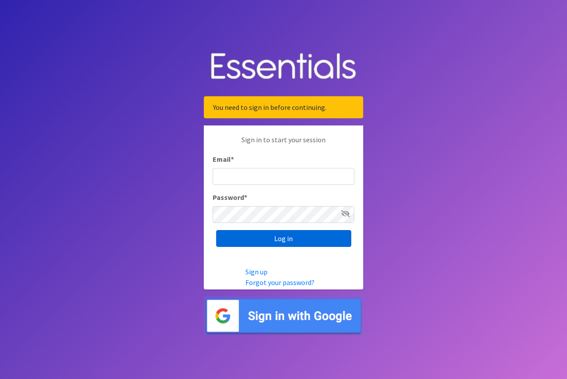
type input "[EMAIL_ADDRESS][DOMAIN_NAME]"
click at [299, 240] on input "Log in" at bounding box center [283, 238] width 135 height 17
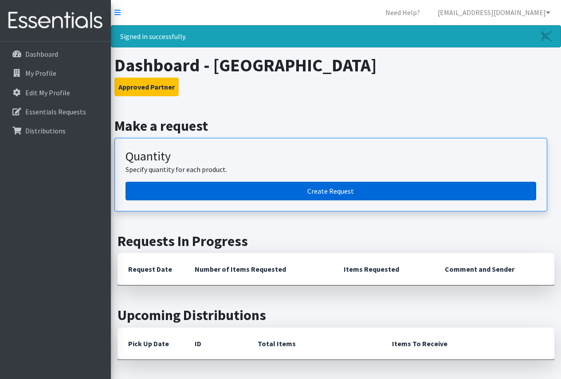
click at [308, 194] on link "Create Request" at bounding box center [330, 191] width 410 height 19
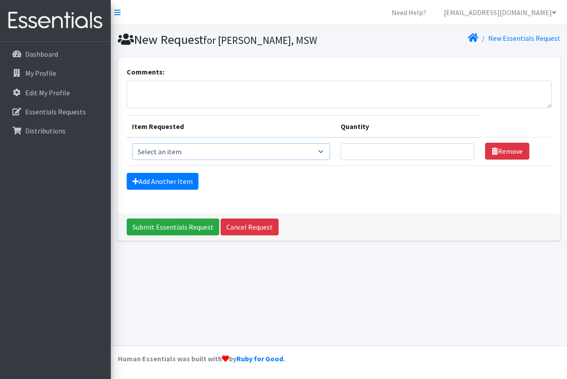
click at [213, 145] on select "Select an item Box - 2T-3T Pull-ups [200 Pull-ups/8 Packs] Box - 3T-4T Pull-ups…" at bounding box center [231, 151] width 199 height 17
select select "9798"
click at [132, 143] on select "Select an item Box - 2T-3T Pull-ups [200 Pull-ups/8 Packs] Box - 3T-4T Pull-ups…" at bounding box center [231, 151] width 199 height 17
click at [372, 152] on input "Quantity" at bounding box center [408, 151] width 134 height 17
type input "175"
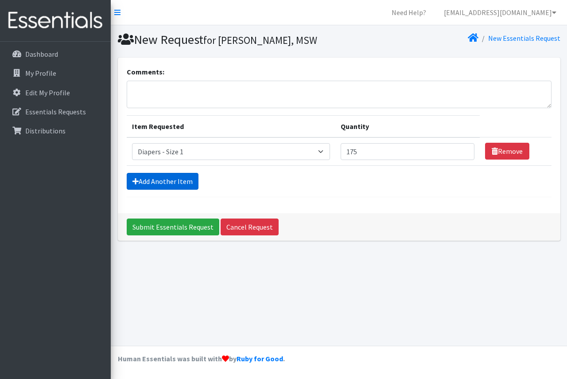
click at [145, 179] on link "Add Another Item" at bounding box center [163, 181] width 72 height 17
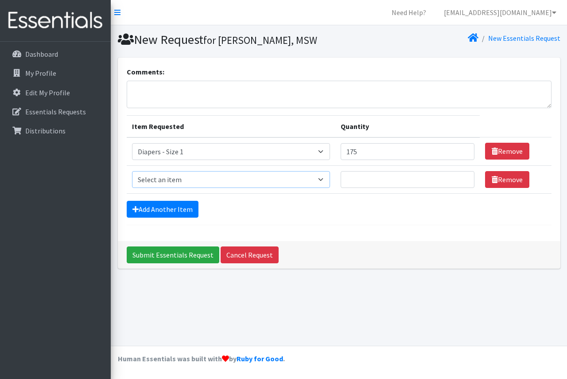
drag, startPoint x: 308, startPoint y: 183, endPoint x: 304, endPoint y: 185, distance: 4.8
click at [308, 183] on select "Select an item Box - 2T-3T Pull-ups [200 Pull-ups/8 Packs] Box - 3T-4T Pull-ups…" at bounding box center [231, 179] width 199 height 17
select select "9797"
click at [132, 171] on select "Select an item Box - 2T-3T Pull-ups [200 Pull-ups/8 Packs] Box - 3T-4T Pull-ups…" at bounding box center [231, 179] width 199 height 17
click at [363, 179] on input "Quantity" at bounding box center [408, 179] width 134 height 17
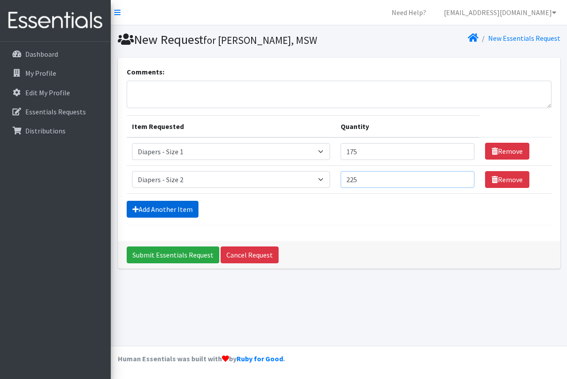
type input "225"
click at [175, 213] on link "Add Another Item" at bounding box center [163, 209] width 72 height 17
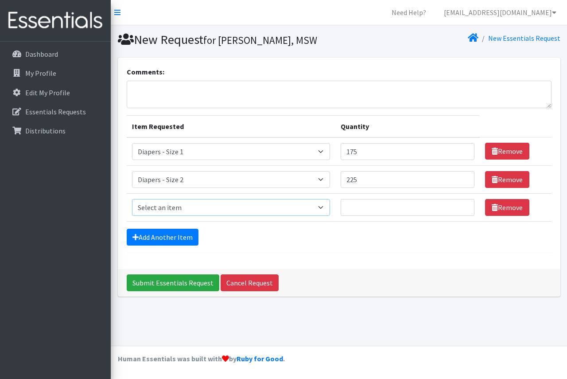
click at [177, 206] on select "Select an item Box - 2T-3T Pull-ups [200 Pull-ups/8 Packs] Box - 3T-4T Pull-ups…" at bounding box center [231, 207] width 199 height 17
select select "9803"
click at [132, 199] on select "Select an item Box - 2T-3T Pull-ups [200 Pull-ups/8 Packs] Box - 3T-4T Pull-ups…" at bounding box center [231, 207] width 199 height 17
click at [365, 214] on input "Quantity" at bounding box center [408, 207] width 134 height 17
type input "325"
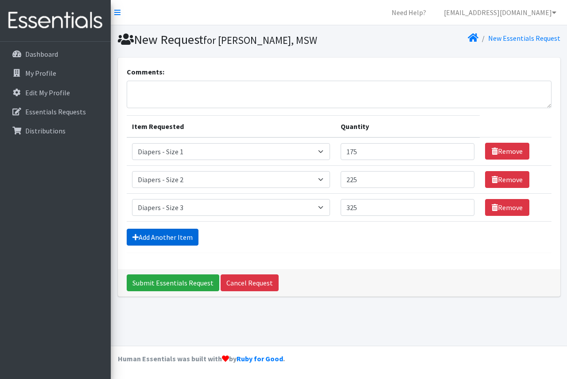
click at [167, 230] on link "Add Another Item" at bounding box center [163, 237] width 72 height 17
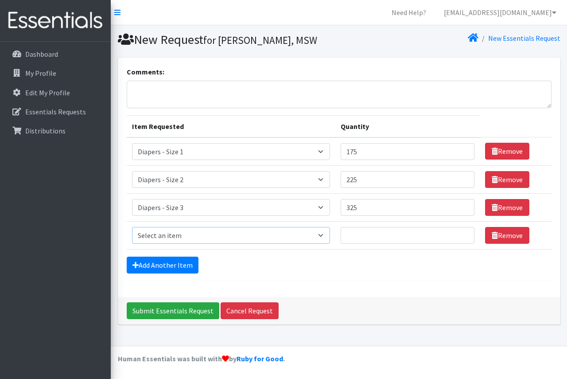
click at [167, 230] on select "Select an item Box - 2T-3T Pull-ups [200 Pull-ups/8 Packs] Box - 3T-4T Pull-ups…" at bounding box center [231, 235] width 199 height 17
select select "9799"
click at [132, 227] on select "Select an item Box - 2T-3T Pull-ups [200 Pull-ups/8 Packs] Box - 3T-4T Pull-ups…" at bounding box center [231, 235] width 199 height 17
click at [382, 241] on input "Quantity" at bounding box center [408, 235] width 134 height 17
click at [362, 229] on input "Quantity" at bounding box center [408, 235] width 134 height 17
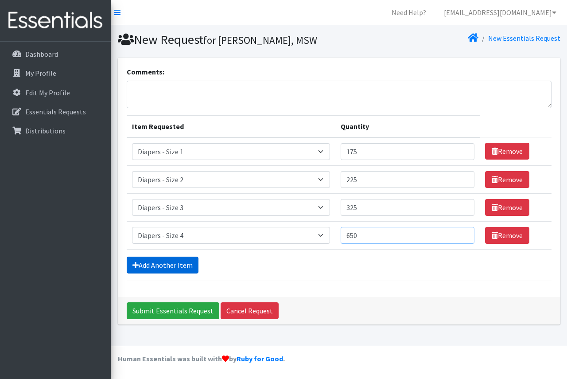
type input "650"
click at [179, 271] on link "Add Another Item" at bounding box center [163, 265] width 72 height 17
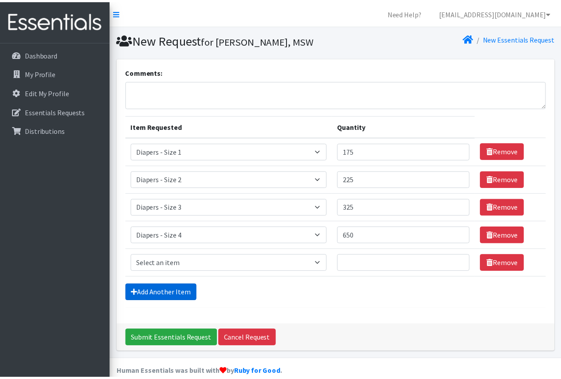
scroll to position [14, 0]
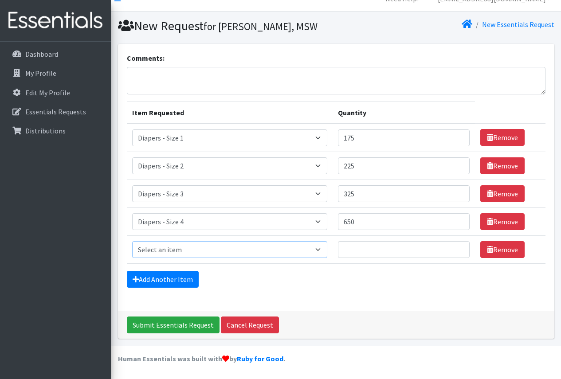
drag, startPoint x: 173, startPoint y: 251, endPoint x: 174, endPoint y: 259, distance: 8.4
click at [173, 251] on select "Select an item Box - 2T-3T Pull-ups [200 Pull-ups/8 Packs] Box - 3T-4T Pull-ups…" at bounding box center [229, 249] width 195 height 17
select select "9802"
click at [132, 241] on select "Select an item Box - 2T-3T Pull-ups [200 Pull-ups/8 Packs] Box - 3T-4T Pull-ups…" at bounding box center [229, 249] width 195 height 17
click at [400, 250] on input "Quantity" at bounding box center [404, 249] width 132 height 17
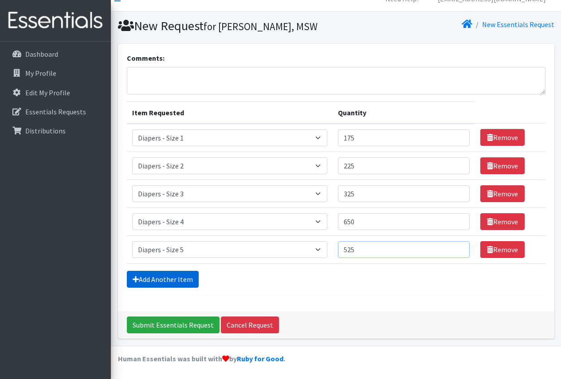
type input "525"
click at [173, 277] on link "Add Another Item" at bounding box center [163, 279] width 72 height 17
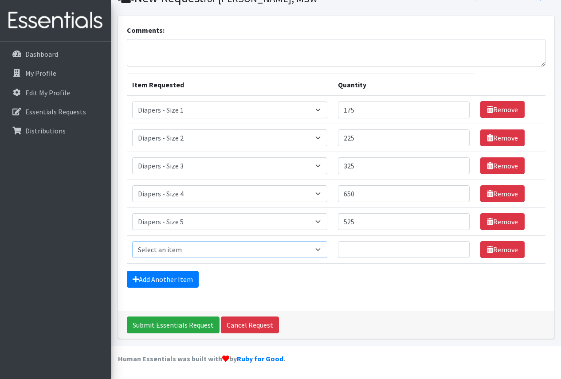
click at [188, 252] on select "Select an item Box - 2T-3T Pull-ups [200 Pull-ups/8 Packs] Box - 3T-4T Pull-ups…" at bounding box center [229, 249] width 195 height 17
select select "9800"
click at [132, 241] on select "Select an item Box - 2T-3T Pull-ups [200 Pull-ups/8 Packs] Box - 3T-4T Pull-ups…" at bounding box center [229, 249] width 195 height 17
click at [377, 250] on input "Quantity" at bounding box center [404, 249] width 132 height 17
type input "525"
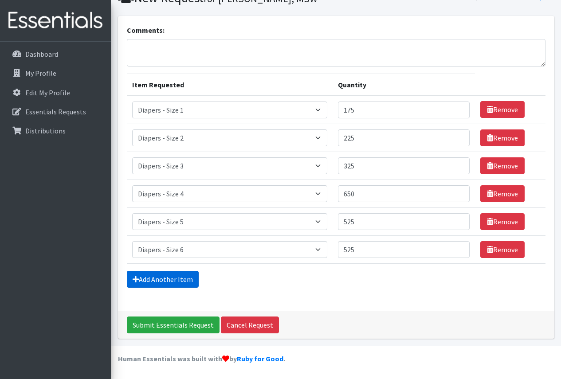
click at [188, 274] on link "Add Another Item" at bounding box center [163, 279] width 72 height 17
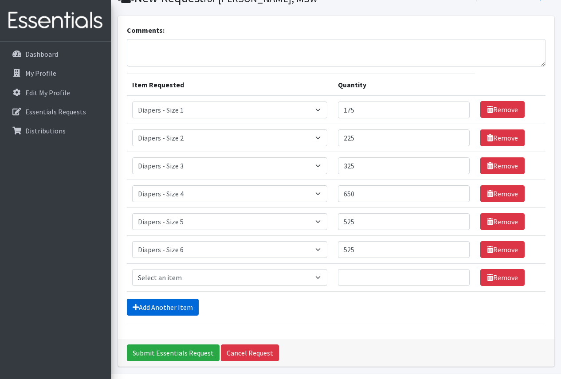
scroll to position [70, 0]
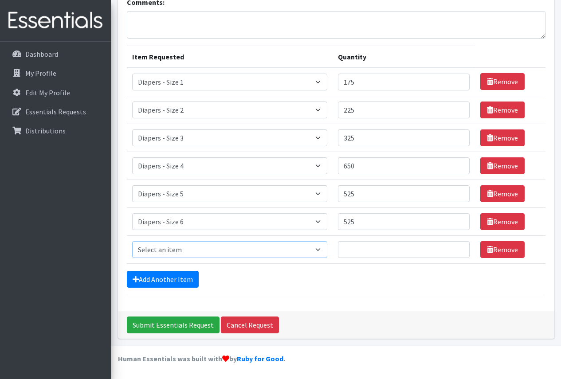
click at [186, 253] on select "Select an item Box - 2T-3T Pull-ups [200 Pull-ups/8 Packs] Box - 3T-4T Pull-ups…" at bounding box center [229, 249] width 195 height 17
select select "12545"
click at [132, 241] on select "Select an item Box - 2T-3T Pull-ups [200 Pull-ups/8 Packs] Box - 3T-4T Pull-ups…" at bounding box center [229, 249] width 195 height 17
click at [352, 250] on input "Quantity" at bounding box center [404, 249] width 132 height 17
type input "475"
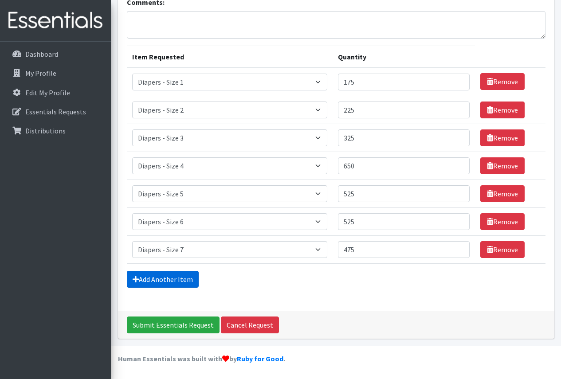
click at [171, 280] on link "Add Another Item" at bounding box center [163, 279] width 72 height 17
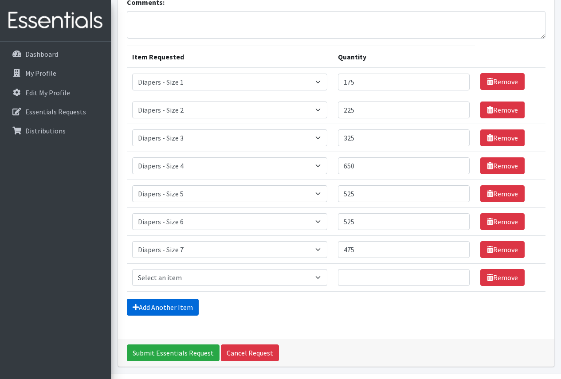
scroll to position [97, 0]
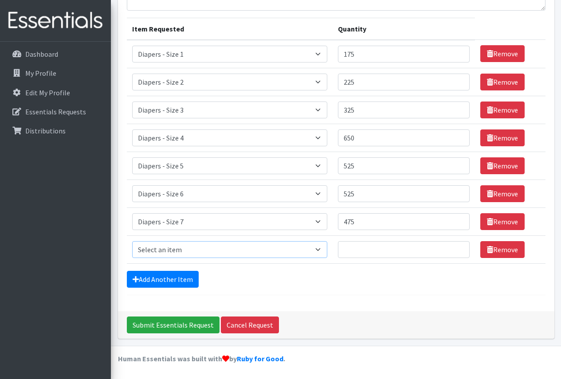
click at [174, 252] on select "Select an item Box - 2T-3T Pull-ups [200 Pull-ups/8 Packs] Box - 3T-4T Pull-ups…" at bounding box center [229, 249] width 195 height 17
select select "9779"
click at [132, 241] on select "Select an item Box - 2T-3T Pull-ups [200 Pull-ups/8 Packs] Box - 3T-4T Pull-ups…" at bounding box center [229, 249] width 195 height 17
click at [377, 249] on input "Quantity" at bounding box center [404, 249] width 132 height 17
type input "175"
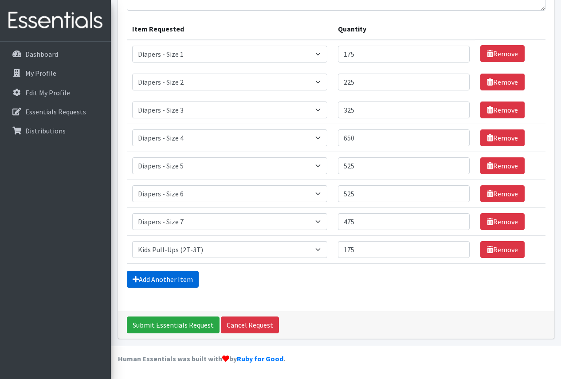
click at [186, 274] on link "Add Another Item" at bounding box center [163, 279] width 72 height 17
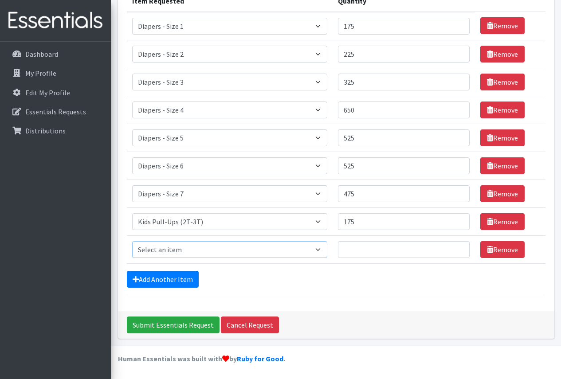
click at [181, 251] on select "Select an item Box - 2T-3T Pull-ups [200 Pull-ups/8 Packs] Box - 3T-4T Pull-ups…" at bounding box center [229, 249] width 195 height 17
select select "9787"
click at [132, 241] on select "Select an item Box - 2T-3T Pull-ups [200 Pull-ups/8 Packs] Box - 3T-4T Pull-ups…" at bounding box center [229, 249] width 195 height 17
click at [358, 247] on input "Quantity" at bounding box center [404, 249] width 132 height 17
type input "275"
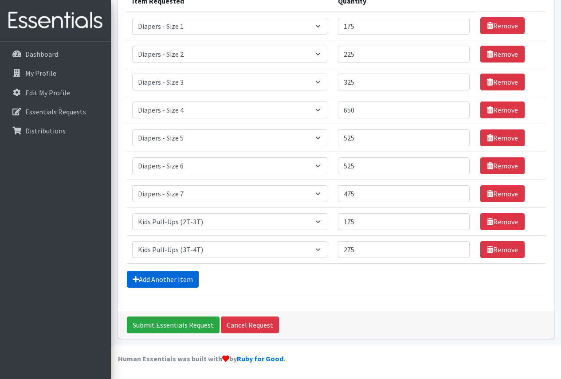
click at [169, 279] on link "Add Another Item" at bounding box center [163, 279] width 72 height 17
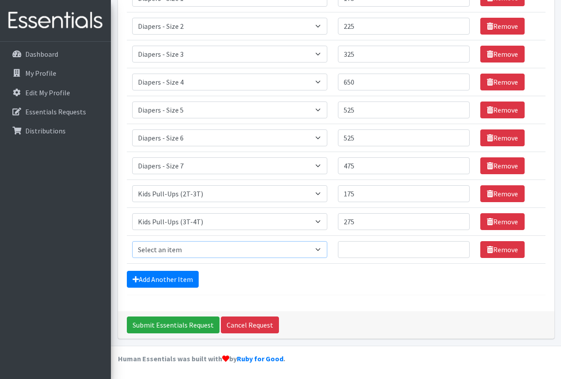
click at [180, 244] on select "Select an item Box - 2T-3T Pull-ups [200 Pull-ups/8 Packs] Box - 3T-4T Pull-ups…" at bounding box center [229, 249] width 195 height 17
select select "9789"
click at [132, 241] on select "Select an item Box - 2T-3T Pull-ups [200 Pull-ups/8 Packs] Box - 3T-4T Pull-ups…" at bounding box center [229, 249] width 195 height 17
click at [360, 253] on input "Quantity" at bounding box center [404, 249] width 132 height 17
type input "550"
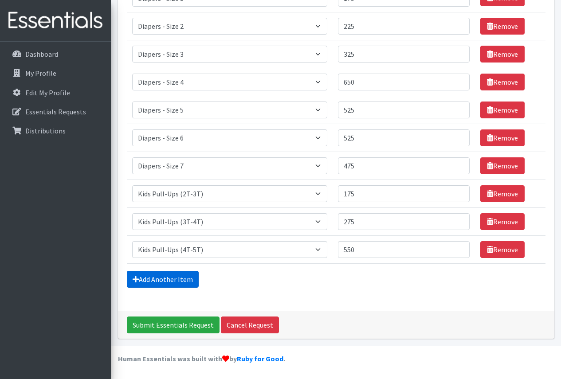
click at [175, 278] on link "Add Another Item" at bounding box center [163, 279] width 72 height 17
click at [182, 251] on select "Select an item Box - 2T-3T Pull-ups [200 Pull-ups/8 Packs] Box - 3T-4T Pull-ups…" at bounding box center [229, 249] width 195 height 17
select select "9795"
click at [132, 241] on select "Select an item Box - 2T-3T Pull-ups [200 Pull-ups/8 Packs] Box - 3T-4T Pull-ups…" at bounding box center [229, 249] width 195 height 17
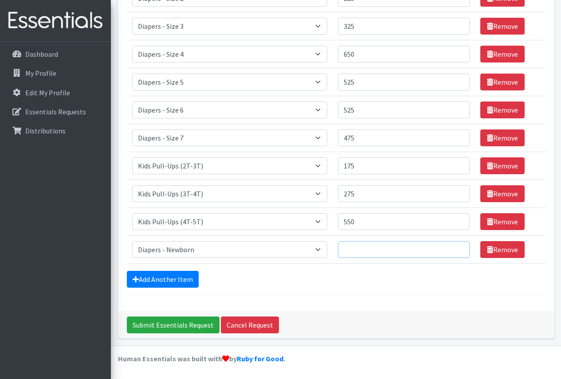
click at [363, 248] on input "Quantity" at bounding box center [404, 249] width 132 height 17
type input "50"
click at [188, 280] on link "Add Another Item" at bounding box center [163, 279] width 72 height 17
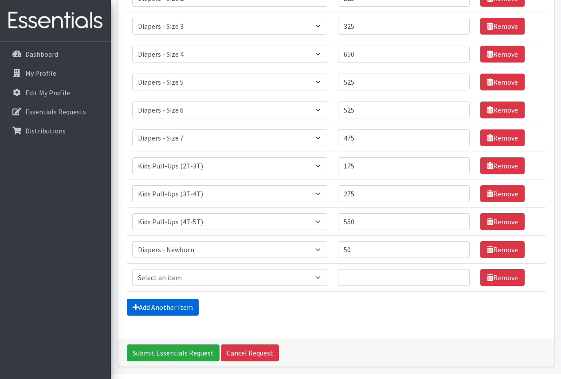
scroll to position [209, 0]
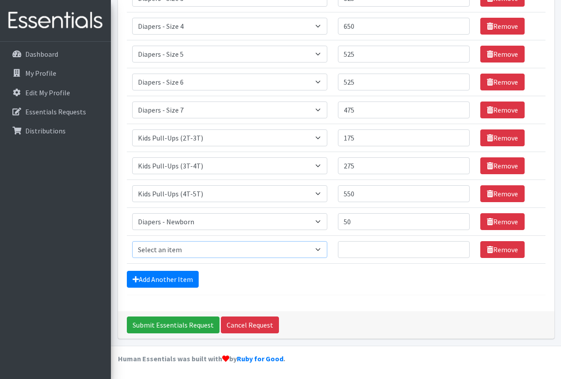
click at [196, 255] on select "Select an item Box - 2T-3T Pull-ups [200 Pull-ups/8 Packs] Box - 3T-4T Pull-ups…" at bounding box center [229, 249] width 195 height 17
select select "14401"
click at [132, 241] on select "Select an item Box - 2T-3T Pull-ups [200 Pull-ups/8 Packs] Box - 3T-4T Pull-ups…" at bounding box center [229, 249] width 195 height 17
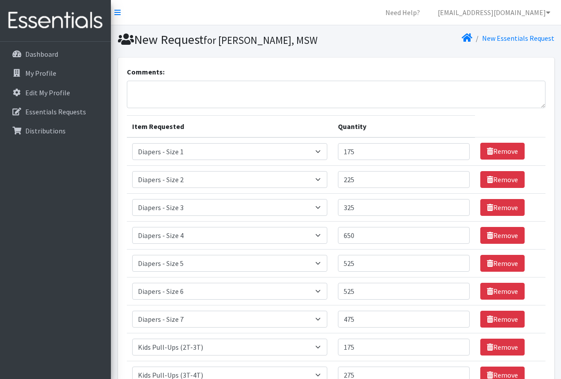
click at [148, 79] on div "Comments:" at bounding box center [336, 87] width 418 height 42
click at [149, 102] on textarea "Comments:" at bounding box center [336, 94] width 418 height 27
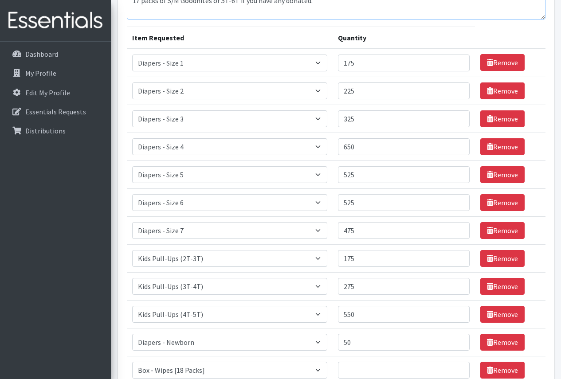
scroll to position [209, 0]
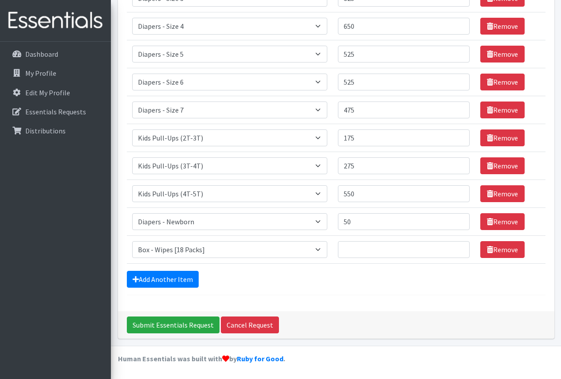
type textarea "17 packs of S/M Goodnites or 5T-6T if you have any donated."
click at [422, 256] on input "Quantity" at bounding box center [404, 249] width 132 height 17
click at [392, 252] on input "Quantity" at bounding box center [404, 249] width 132 height 17
type input "8.3"
click at [393, 269] on form "Comments: 17 packs of S/M Goodnites or 5T-6T if you have any donated. Item Requ…" at bounding box center [336, 76] width 418 height 438
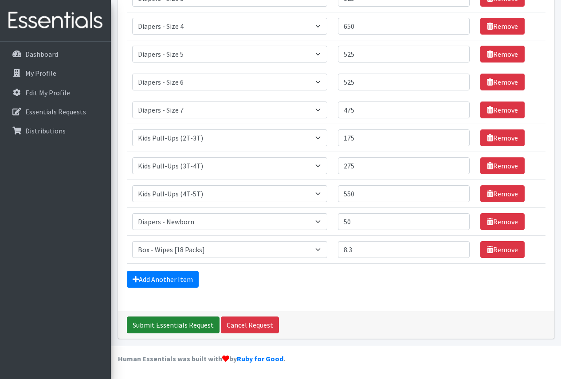
click at [175, 327] on input "Submit Essentials Request" at bounding box center [173, 324] width 93 height 17
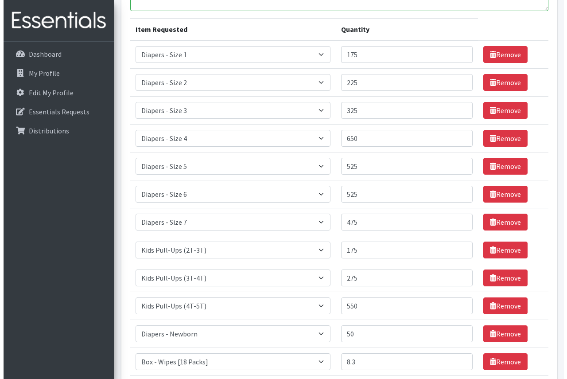
scroll to position [378, 0]
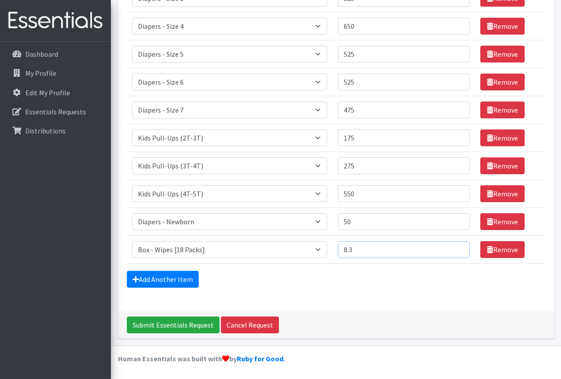
drag, startPoint x: 378, startPoint y: 253, endPoint x: 348, endPoint y: 255, distance: 29.8
click at [348, 255] on input "8.3" at bounding box center [404, 249] width 132 height 17
click at [275, 251] on select "Select an item Box - 2T-3T Pull-ups [200 Pull-ups/8 Packs] Box - 3T-4T Pull-ups…" at bounding box center [229, 249] width 195 height 17
select select "9774"
click at [132, 241] on select "Select an item Box - 2T-3T Pull-ups [200 Pull-ups/8 Packs] Box - 3T-4T Pull-ups…" at bounding box center [229, 249] width 195 height 17
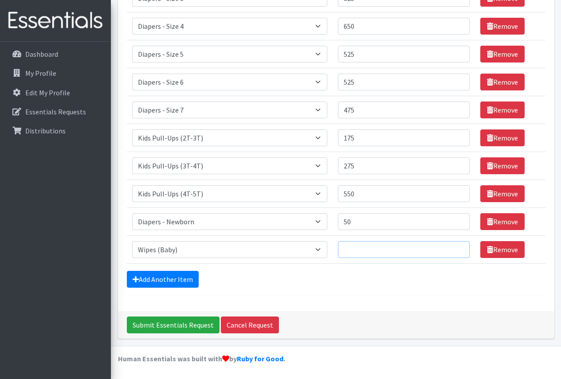
click at [351, 252] on input "Quantity" at bounding box center [404, 249] width 132 height 17
type input "150"
click at [332, 283] on div "Add Another Item" at bounding box center [336, 279] width 418 height 17
click at [178, 323] on input "Submit Essentials Request" at bounding box center [173, 324] width 93 height 17
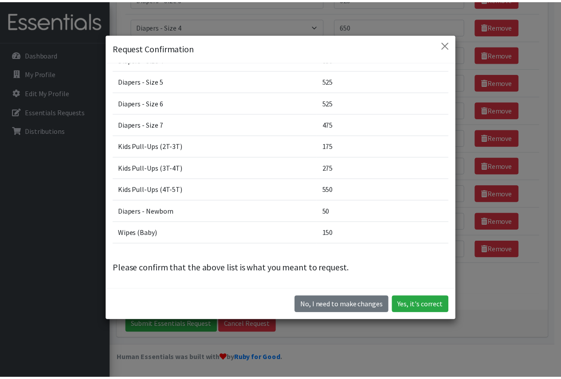
scroll to position [0, 0]
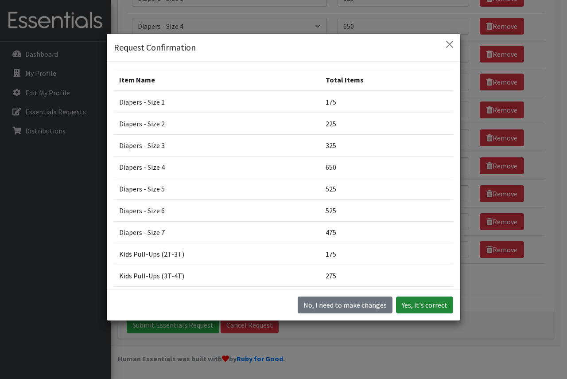
click at [434, 302] on button "Yes, it's correct" at bounding box center [424, 304] width 57 height 17
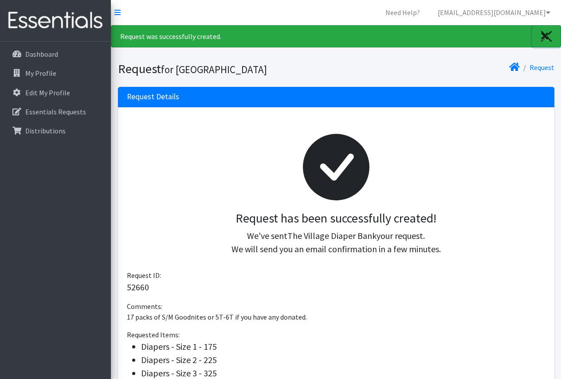
click at [544, 31] on icon "Close" at bounding box center [545, 36] width 8 height 11
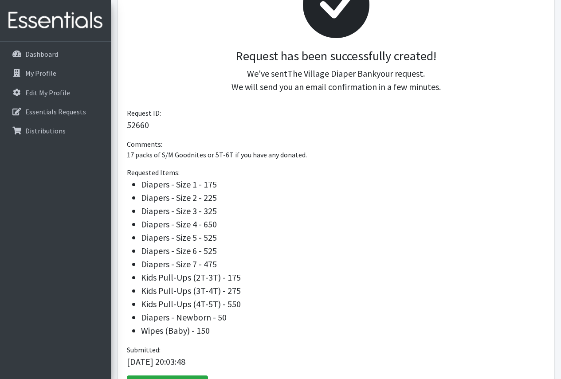
scroll to position [202, 0]
